Goal: Transaction & Acquisition: Purchase product/service

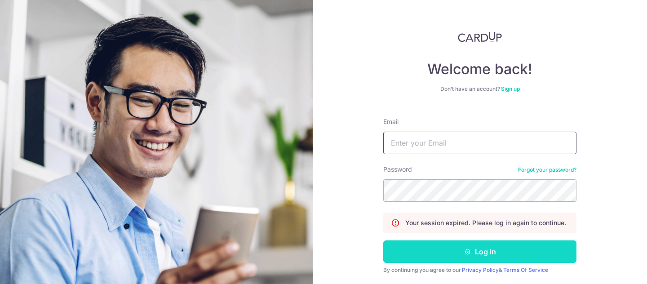
type input "[EMAIL_ADDRESS][DOMAIN_NAME]"
click at [451, 244] on button "Log in" at bounding box center [479, 251] width 193 height 22
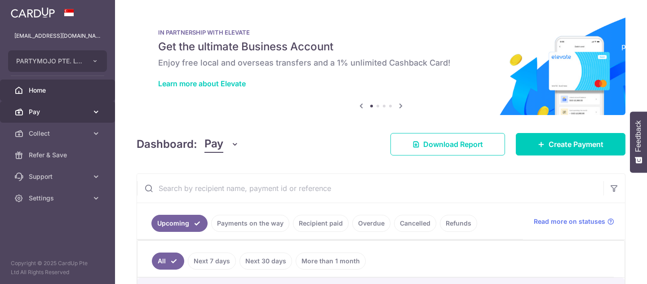
click at [48, 107] on span "Pay" at bounding box center [58, 111] width 59 height 9
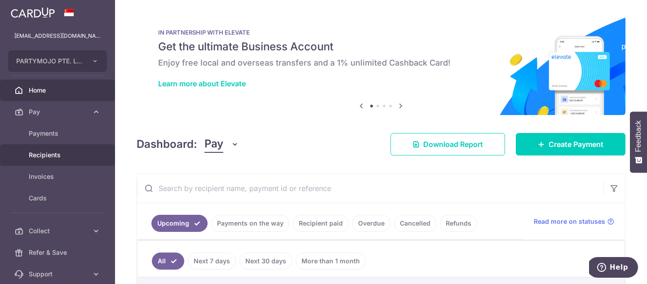
click at [59, 154] on span "Recipients" at bounding box center [58, 155] width 59 height 9
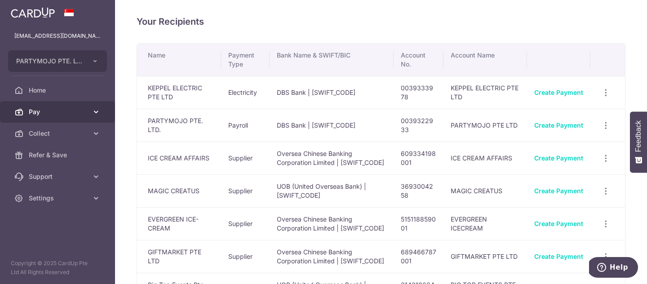
click at [82, 114] on span "Pay" at bounding box center [58, 111] width 59 height 9
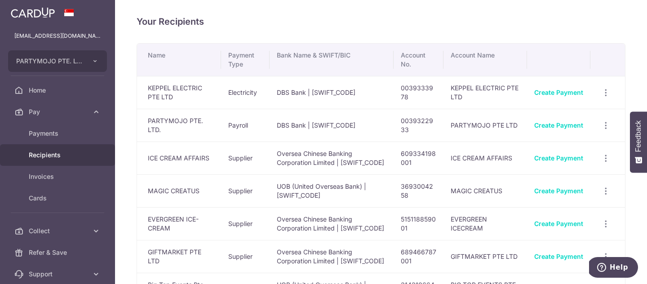
click at [68, 153] on span "Recipients" at bounding box center [58, 155] width 59 height 9
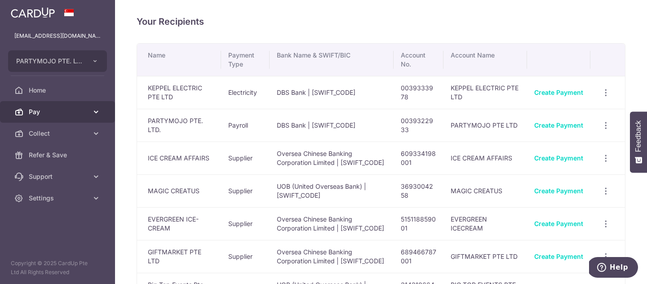
click at [95, 113] on icon at bounding box center [96, 111] width 9 height 9
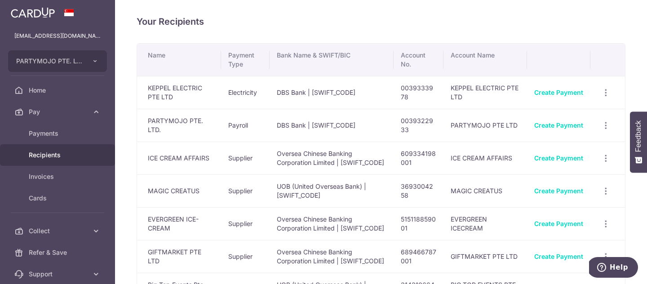
click at [92, 156] on link "Recipients" at bounding box center [57, 155] width 115 height 22
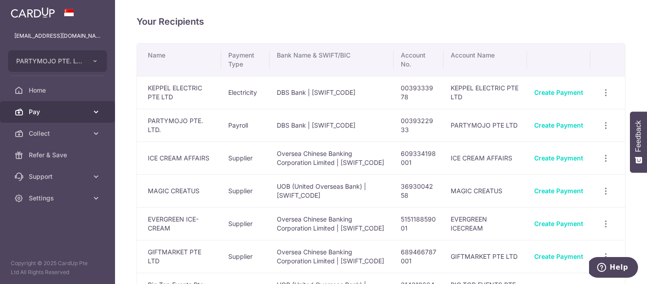
click at [77, 115] on span "Pay" at bounding box center [58, 111] width 59 height 9
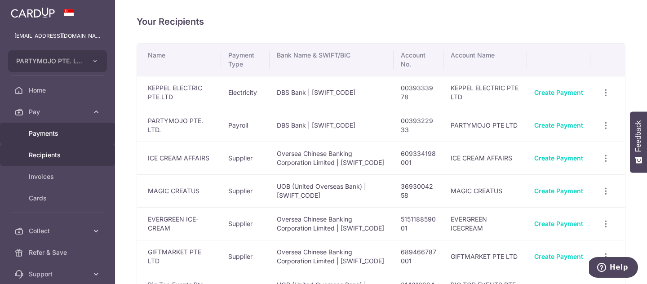
click at [76, 140] on link "Payments" at bounding box center [57, 134] width 115 height 22
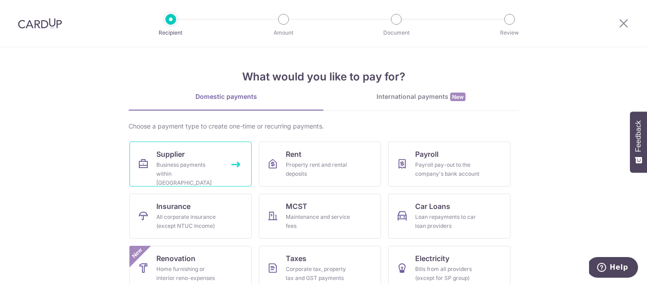
click at [185, 170] on div "Business payments within Singapore" at bounding box center [188, 173] width 65 height 27
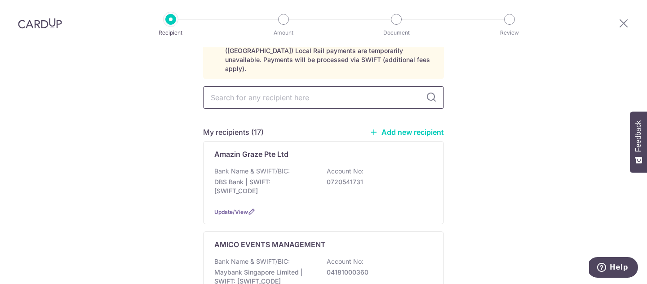
scroll to position [58, 0]
click at [420, 127] on link "Add new recipient" at bounding box center [407, 131] width 74 height 9
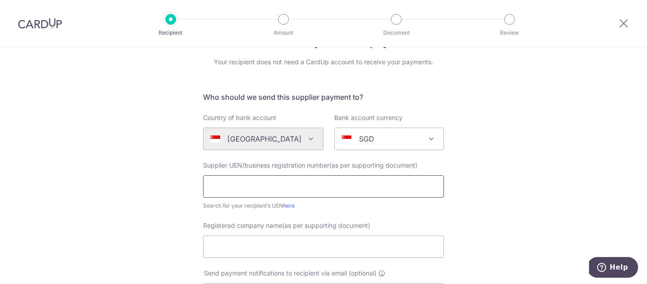
scroll to position [41, 0]
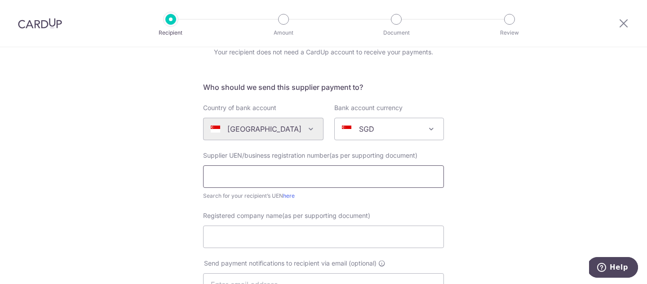
click at [385, 166] on input "text" at bounding box center [323, 176] width 241 height 22
paste input "202428985W"
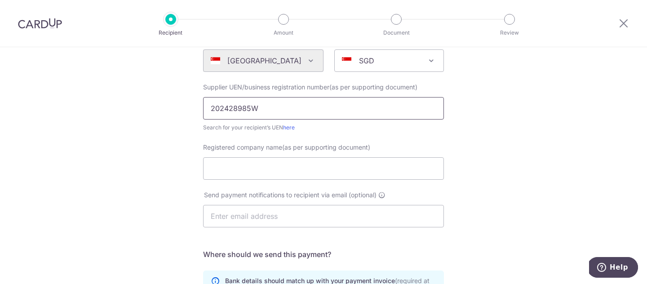
scroll to position [120, 0]
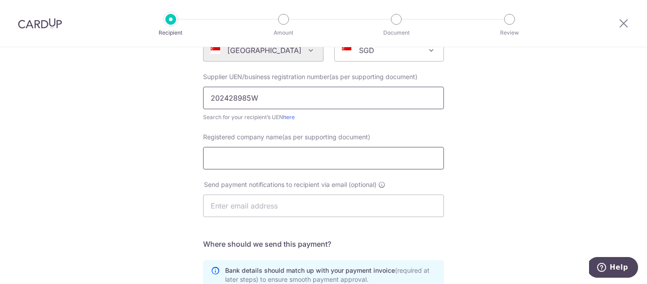
type input "202428985W"
click at [346, 157] on input "Registered company name(as per supporting document)" at bounding box center [323, 158] width 241 height 22
type input "GLASS DOME LTD"
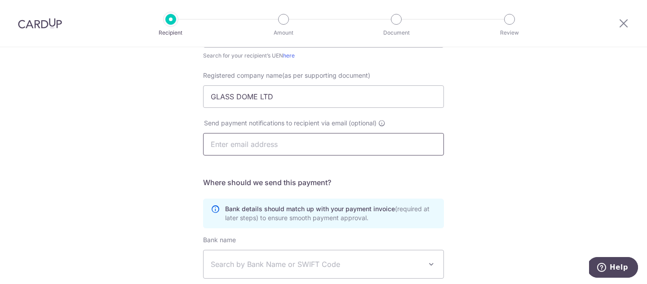
scroll to position [271, 0]
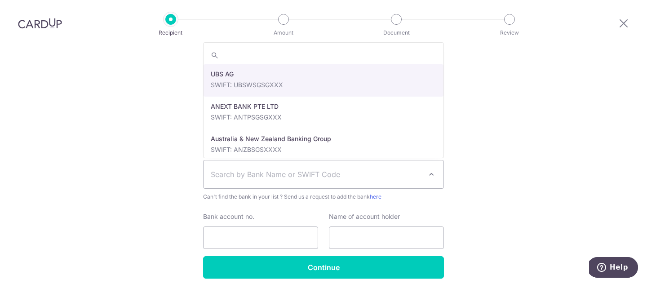
click at [320, 173] on span "Search by Bank Name or SWIFT Code" at bounding box center [316, 174] width 211 height 11
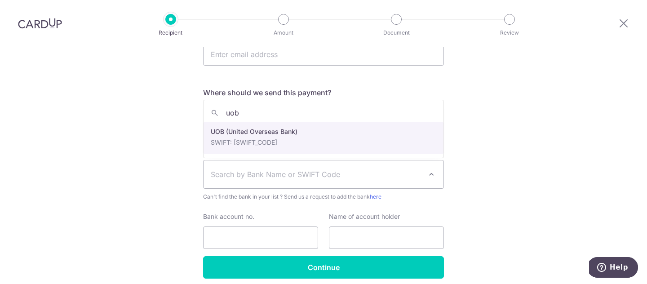
type input "uob"
select select "18"
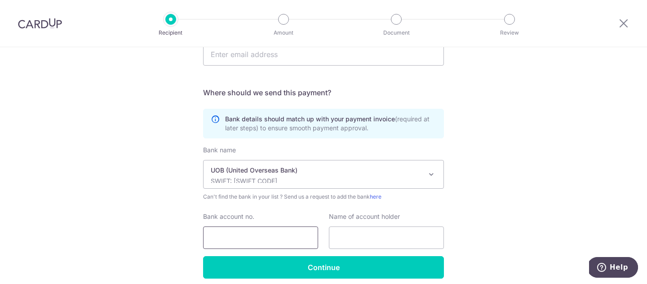
click at [254, 238] on input "Bank account no." at bounding box center [260, 237] width 115 height 22
paste input "354-318-803-2"
type input "3543188032"
type input "Glass Dome Ltd"
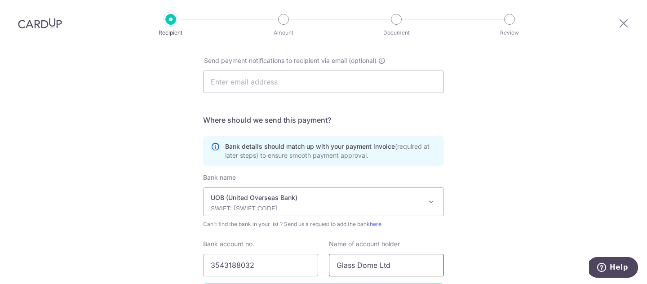
scroll to position [237, 0]
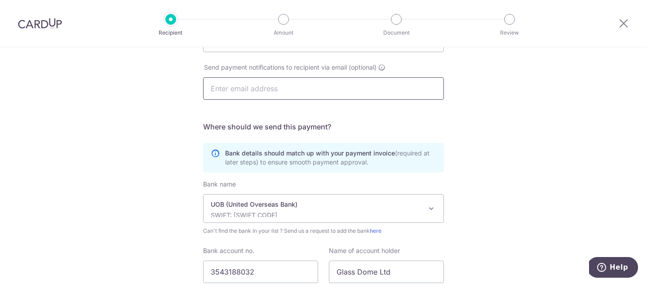
click at [368, 90] on input "text" at bounding box center [323, 88] width 241 height 22
paste input "grace@playpan.co"
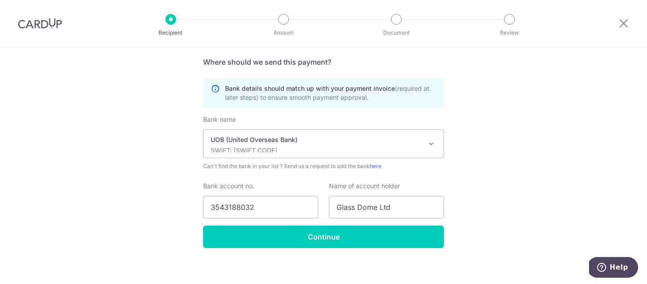
scroll to position [302, 0]
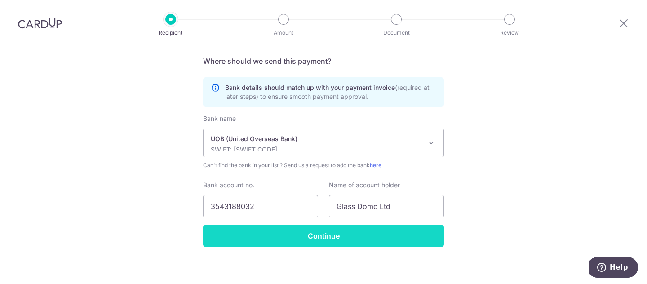
type input "grace@playpan.co"
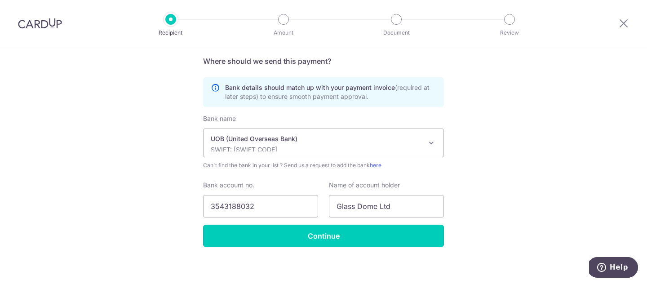
click at [352, 239] on input "Continue" at bounding box center [323, 236] width 241 height 22
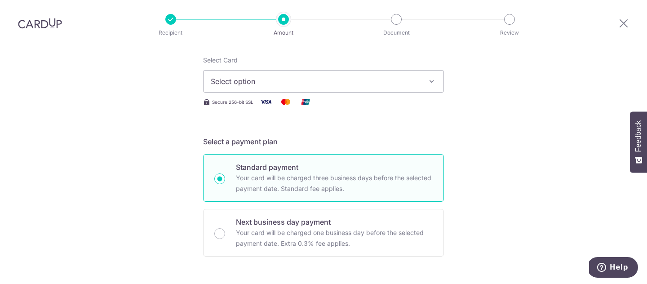
scroll to position [121, 0]
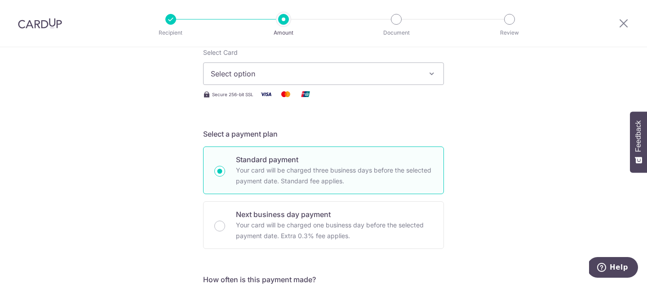
type input "29,802.34"
click at [361, 78] on span "Select option" at bounding box center [315, 73] width 209 height 11
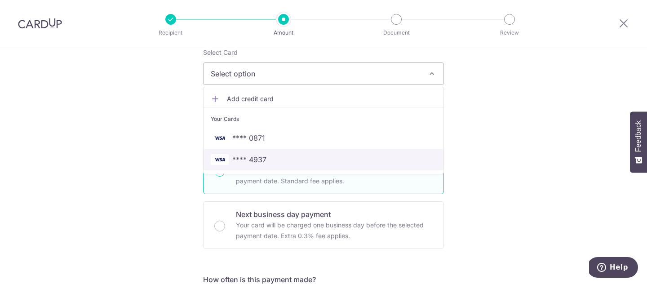
click at [342, 154] on link "**** 4937" at bounding box center [324, 160] width 240 height 22
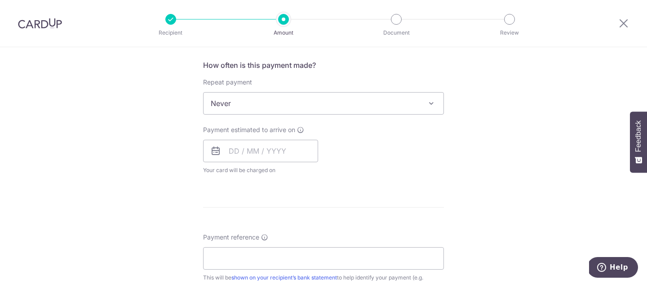
scroll to position [382, 0]
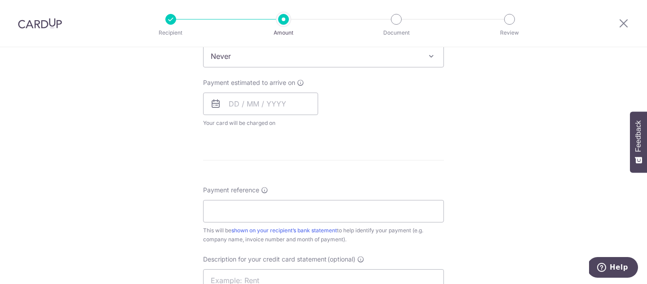
click at [275, 115] on div "Payment estimated to arrive on Your card will be charged on for the first payme…" at bounding box center [260, 102] width 115 height 49
click at [277, 111] on input "text" at bounding box center [260, 104] width 115 height 22
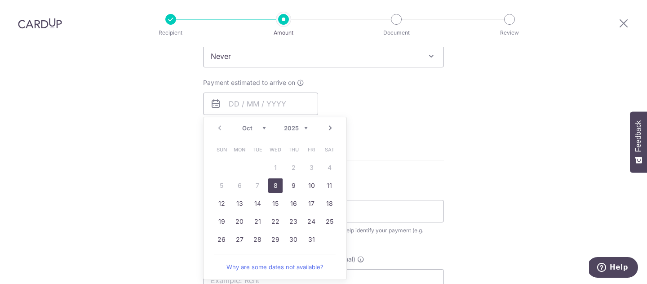
click at [272, 185] on link "8" at bounding box center [275, 185] width 14 height 14
type input "08/10/2025"
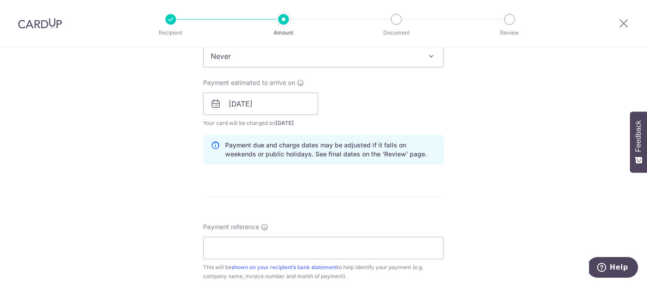
click at [351, 144] on p "Payment due and charge dates may be adjusted if it falls on weekends or public …" at bounding box center [330, 150] width 211 height 18
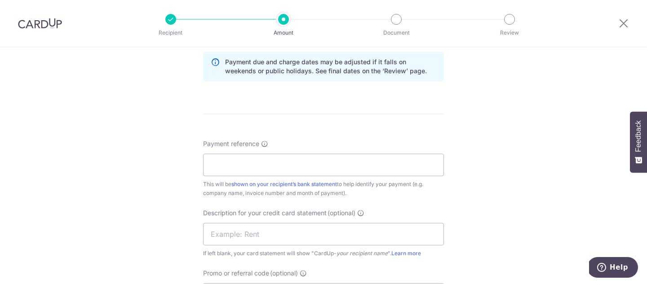
scroll to position [514, 0]
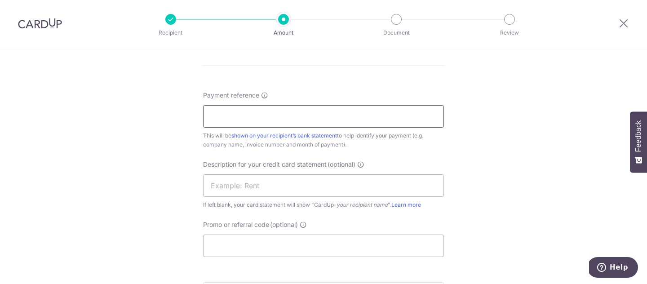
click at [345, 115] on input "Payment reference" at bounding box center [323, 116] width 241 height 22
paste input "INV2025GD09-134"
type input "INV2025GD09-134"
click at [300, 189] on input "text" at bounding box center [323, 185] width 241 height 22
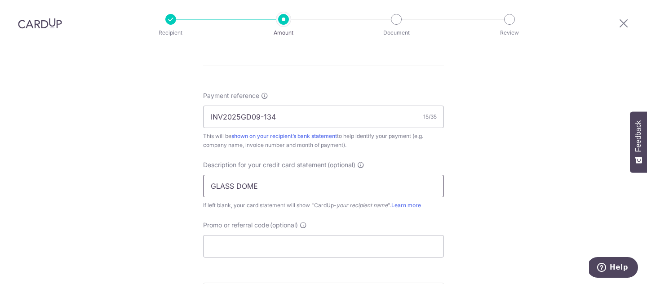
type input "GLASS DOME"
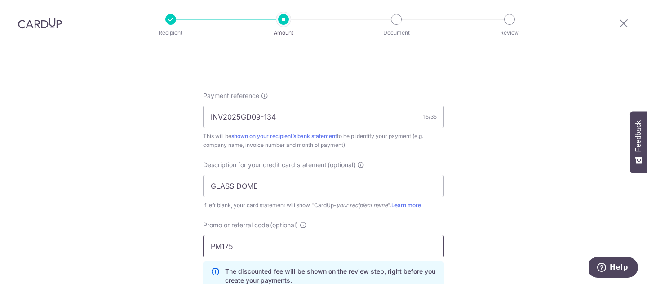
type input "PM175"
click at [570, 97] on div "Tell us more about your payment Enter payment amount SGD 29,802.34 29802.34 GST…" at bounding box center [323, 9] width 647 height 950
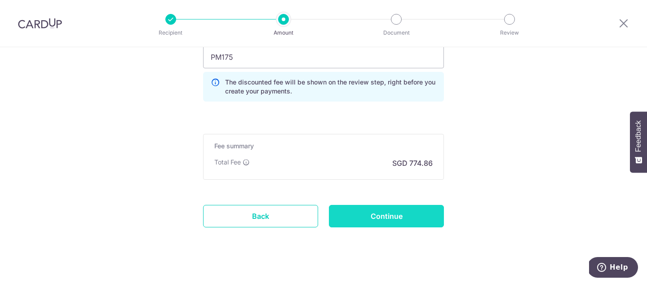
scroll to position [714, 0]
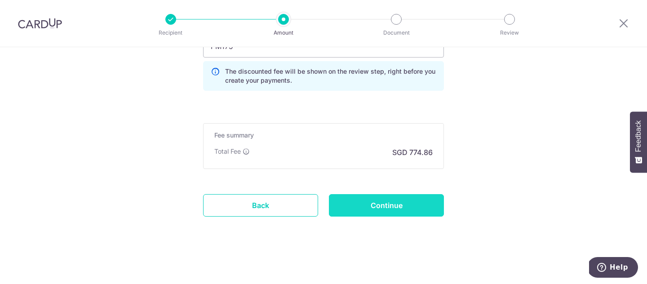
click at [413, 215] on input "Continue" at bounding box center [386, 205] width 115 height 22
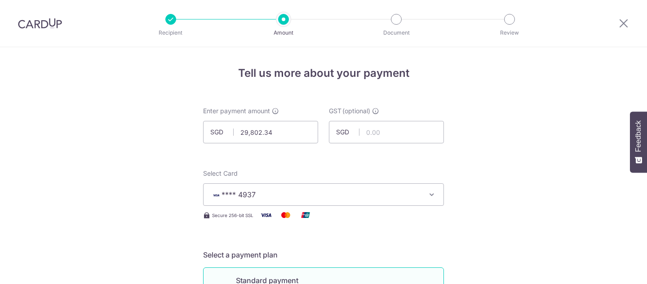
scroll to position [558, 0]
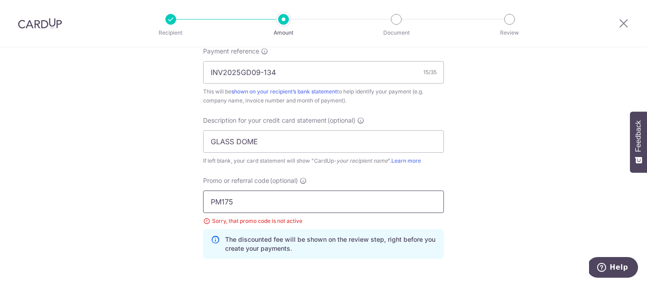
click at [308, 204] on input "PM175" at bounding box center [323, 202] width 241 height 22
click button "Add Card" at bounding box center [0, 0] width 0 height 0
click at [308, 204] on input "PM175" at bounding box center [323, 202] width 241 height 22
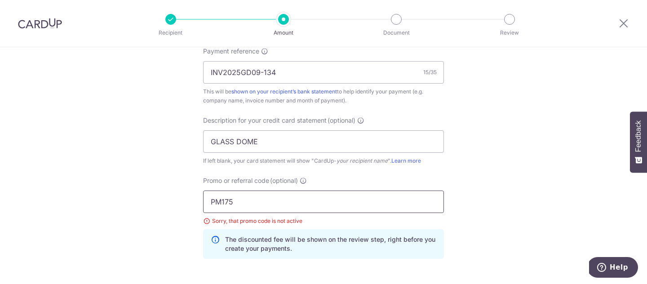
click at [308, 204] on input "PM175" at bounding box center [323, 202] width 241 height 22
click button "Add Card" at bounding box center [0, 0] width 0 height 0
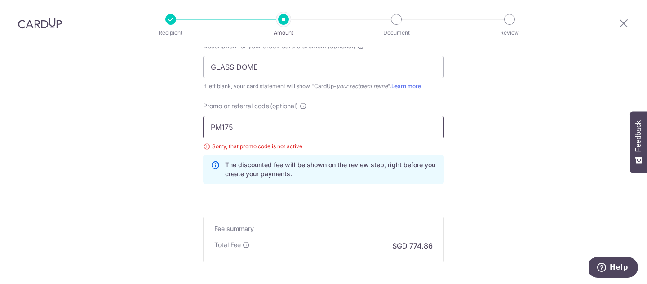
scroll to position [726, 0]
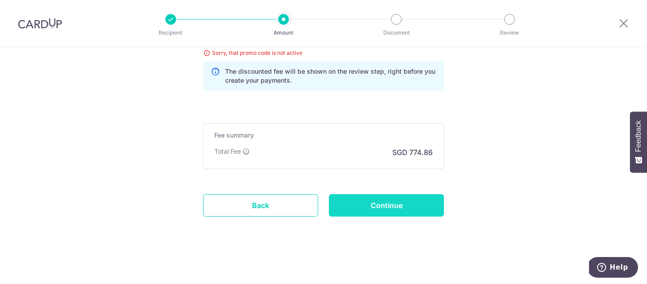
click at [365, 196] on input "Continue" at bounding box center [386, 205] width 115 height 22
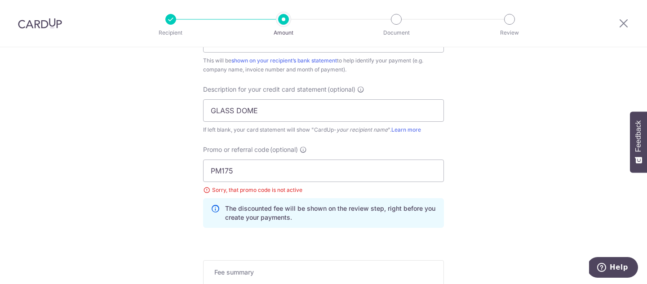
scroll to position [629, 0]
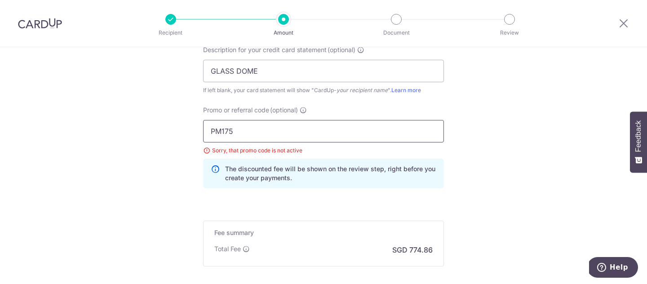
click at [339, 133] on input "PM175" at bounding box center [323, 131] width 241 height 22
paste input "INV2025GD09-134"
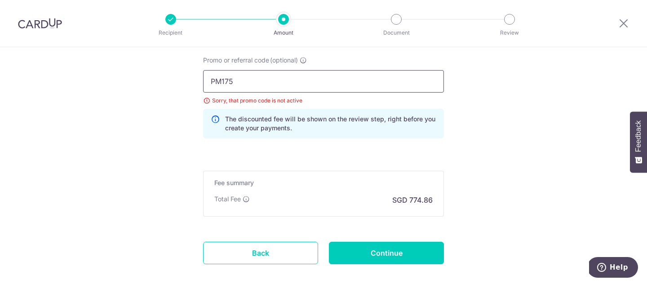
scroll to position [675, 0]
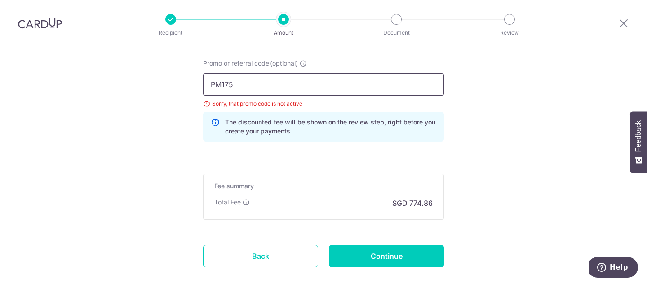
click at [260, 88] on input "PM175" at bounding box center [323, 84] width 241 height 22
paste input "BOFF18"
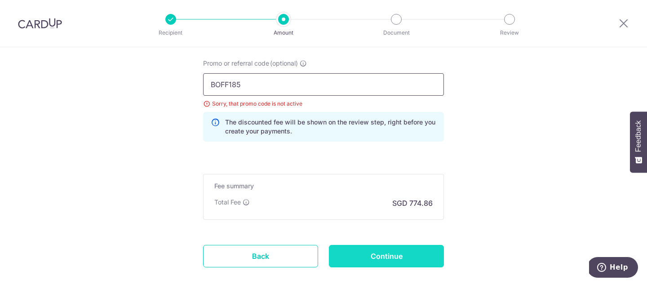
type input "BOFF185"
click at [427, 259] on input "Continue" at bounding box center [386, 256] width 115 height 22
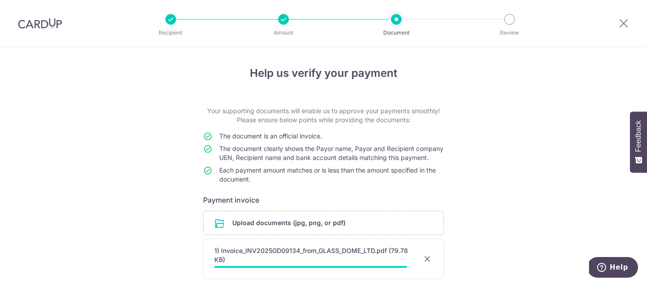
scroll to position [80, 0]
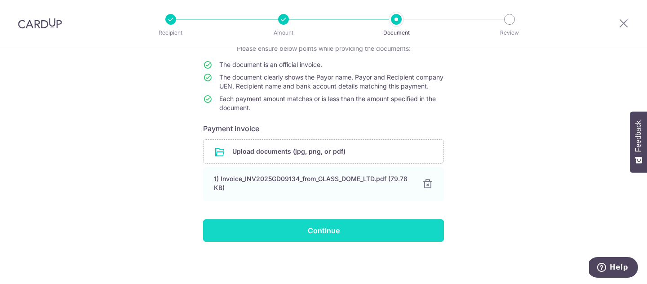
click at [349, 237] on input "Continue" at bounding box center [323, 230] width 241 height 22
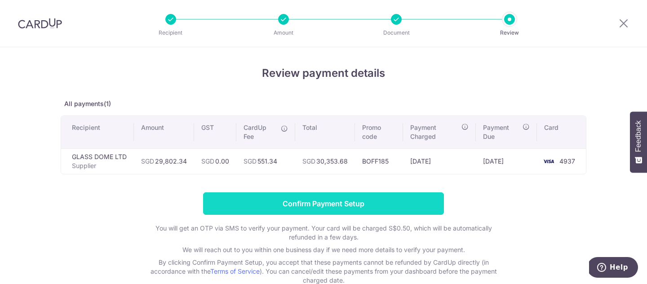
click at [351, 203] on input "Confirm Payment Setup" at bounding box center [323, 203] width 241 height 22
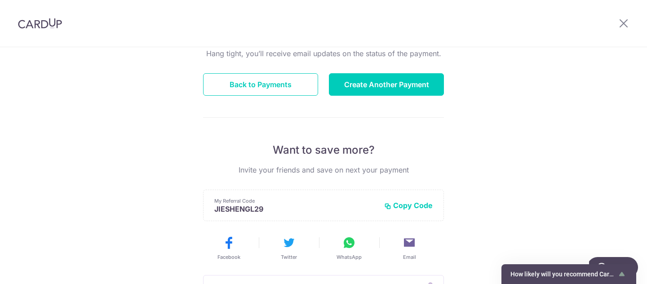
scroll to position [58, 0]
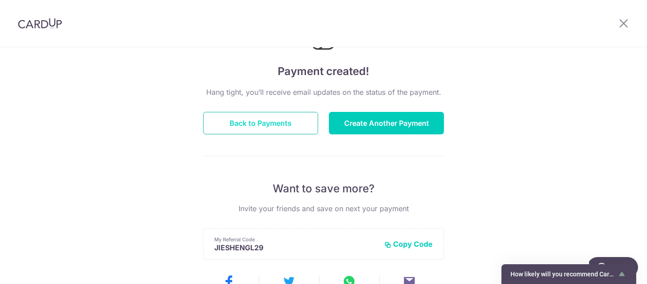
click at [300, 127] on button "Back to Payments" at bounding box center [260, 123] width 115 height 22
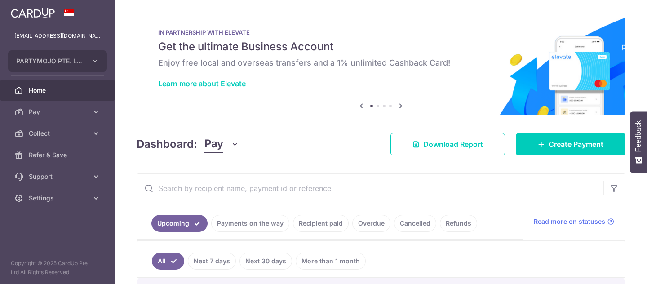
scroll to position [94, 0]
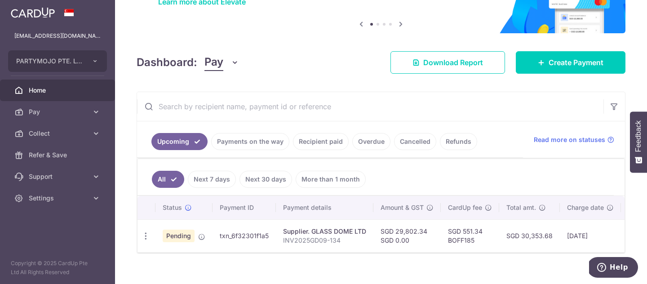
scroll to position [94, 0]
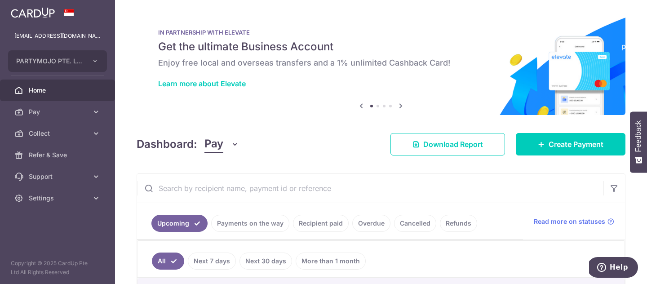
scroll to position [94, 0]
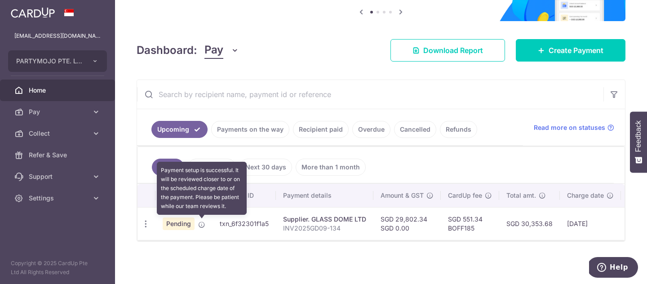
click at [203, 226] on icon at bounding box center [201, 224] width 7 height 7
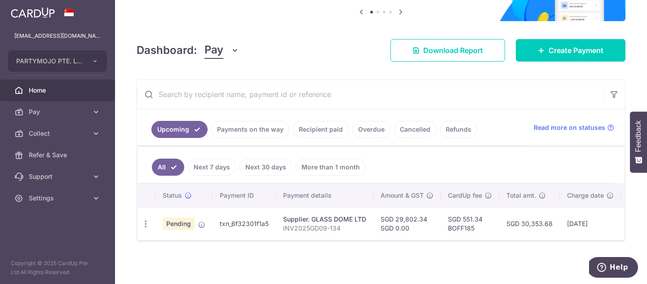
click at [473, 162] on ul "All Next 7 days Next 30 days More than 1 month" at bounding box center [376, 165] width 476 height 36
